Goal: Transaction & Acquisition: Purchase product/service

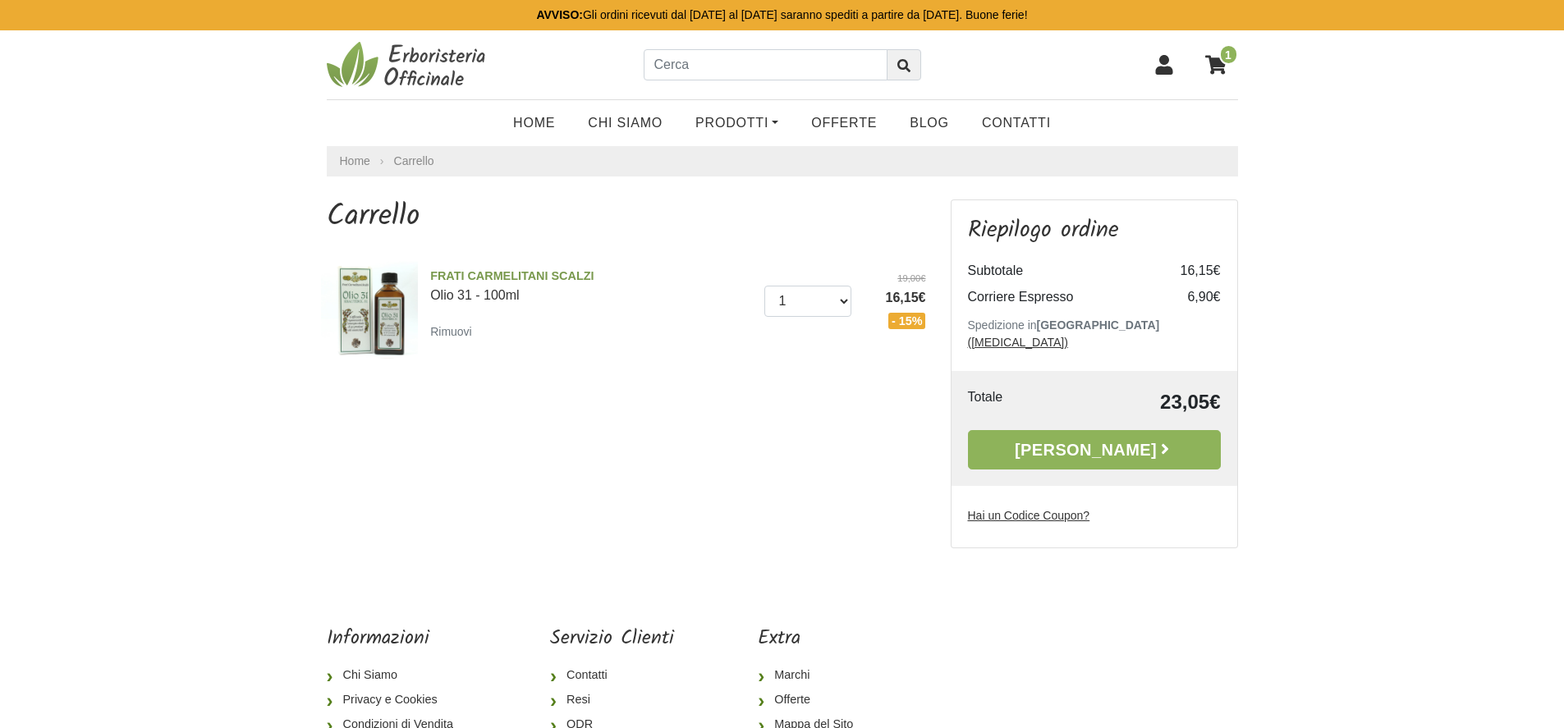
click at [1164, 68] on icon at bounding box center [1163, 65] width 17 height 20
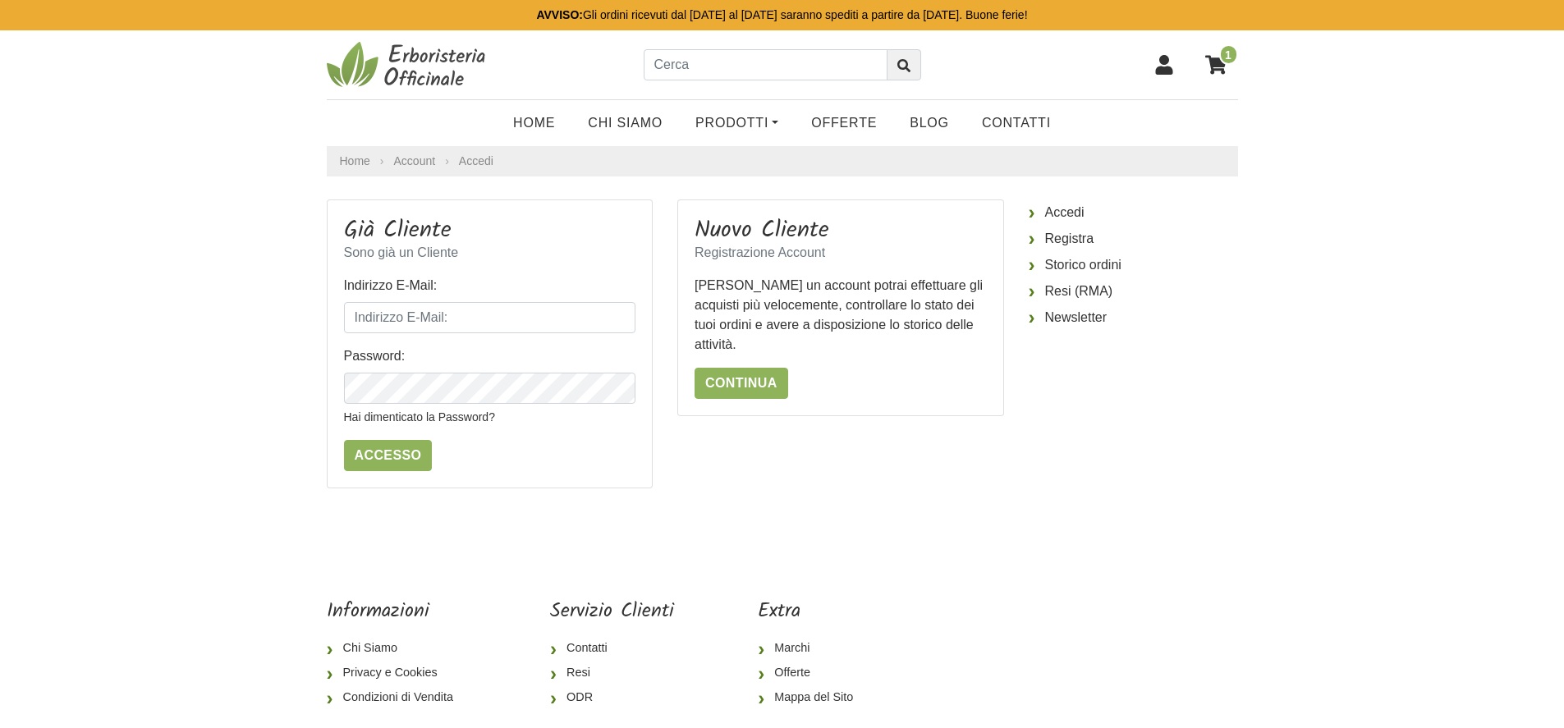
click at [1171, 71] on icon at bounding box center [1163, 65] width 17 height 20
click at [1162, 76] on link at bounding box center [1163, 64] width 39 height 41
click at [465, 323] on input "Indirizzo E-Mail:" at bounding box center [490, 317] width 292 height 31
type input "lucio.sucameli@gmail.com"
click at [344, 440] on input "Accesso" at bounding box center [388, 455] width 89 height 31
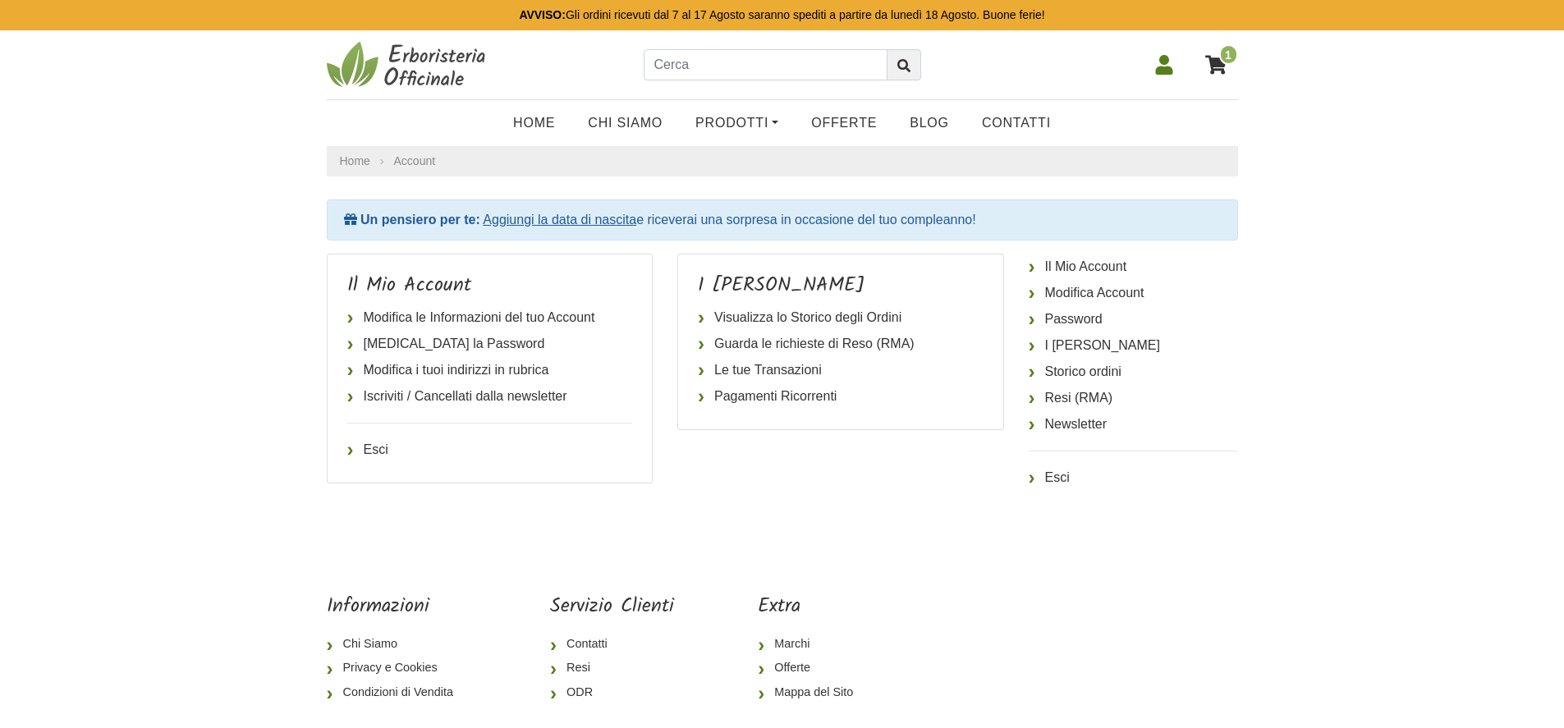
click at [1217, 54] on icon at bounding box center [1215, 64] width 21 height 21
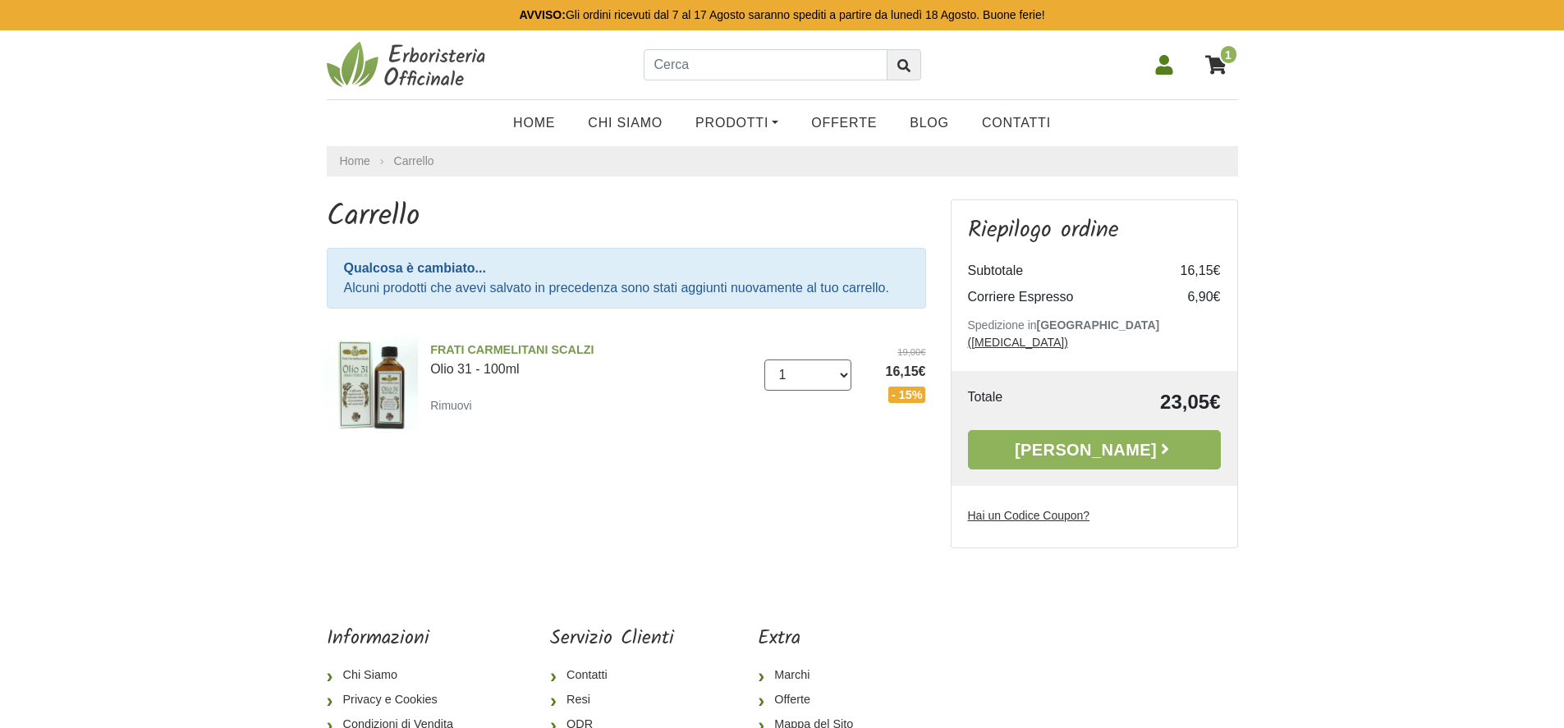
select select "0"
click at [764, 360] on select "0 ([GEOGRAPHIC_DATA]) 1 2 3 4 5 6 7 8 9 10 11 12 13" at bounding box center [807, 375] width 87 height 31
